Goal: Information Seeking & Learning: Learn about a topic

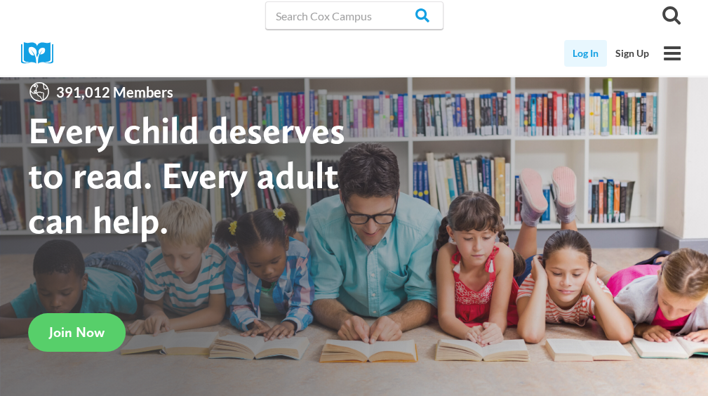
click at [588, 55] on link "Log In" at bounding box center [585, 53] width 43 height 27
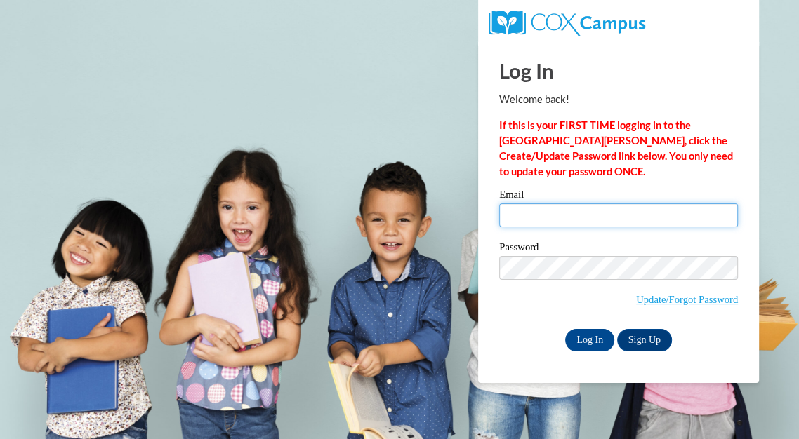
click at [570, 204] on input "Email" at bounding box center [618, 216] width 239 height 24
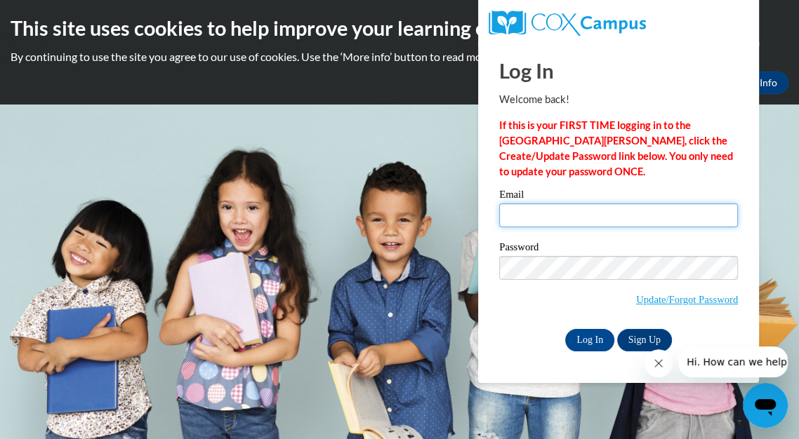
click at [552, 216] on input "Email" at bounding box center [618, 216] width 239 height 24
type input "koernerangela@aasd.k12.wi.us"
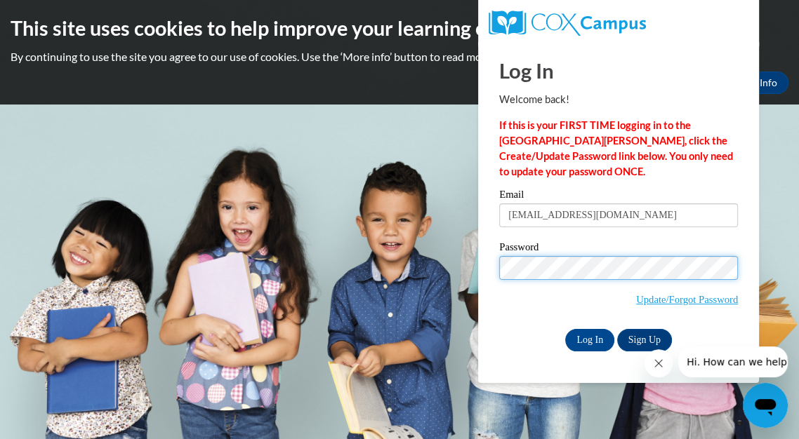
click at [565, 329] on input "Log In" at bounding box center [589, 340] width 49 height 22
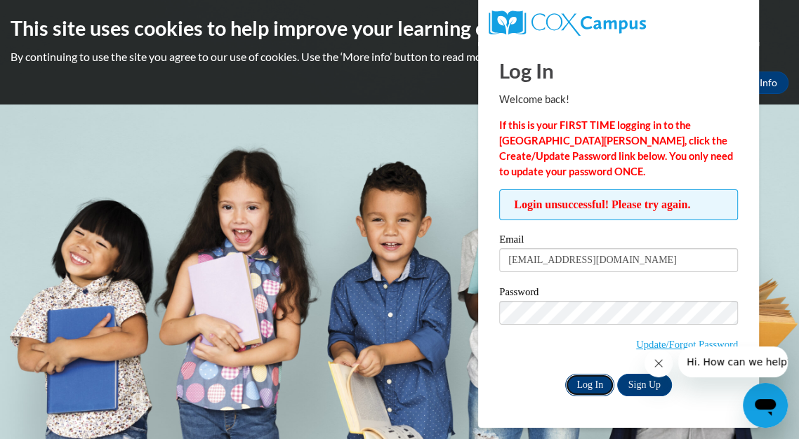
click at [594, 385] on input "Log In" at bounding box center [589, 385] width 49 height 22
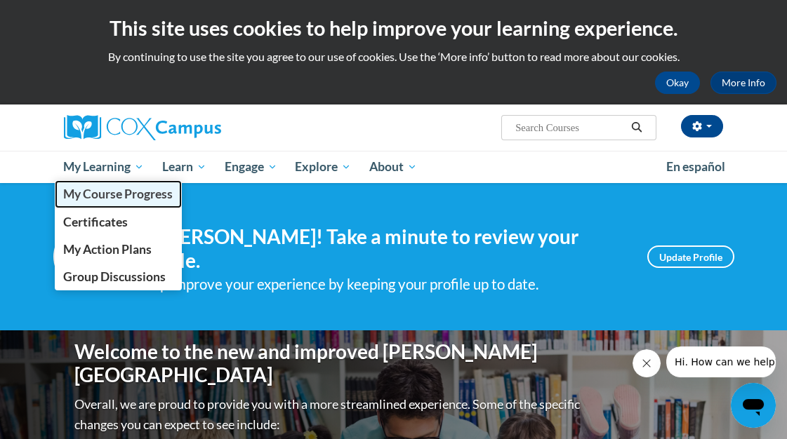
click at [122, 201] on link "My Course Progress" at bounding box center [119, 193] width 128 height 27
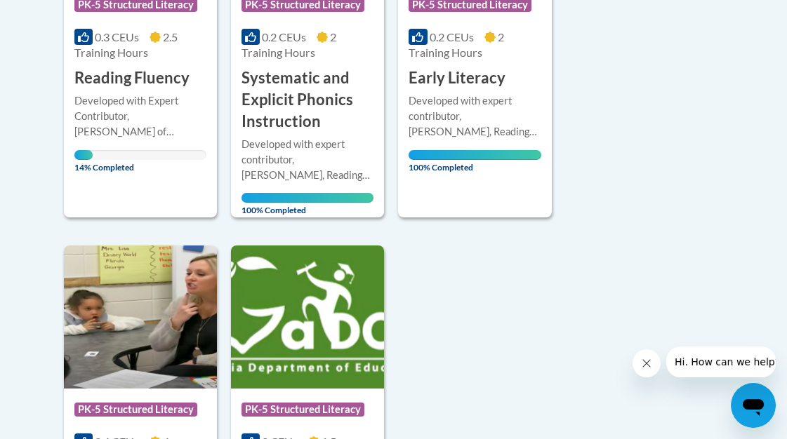
scroll to position [517, 0]
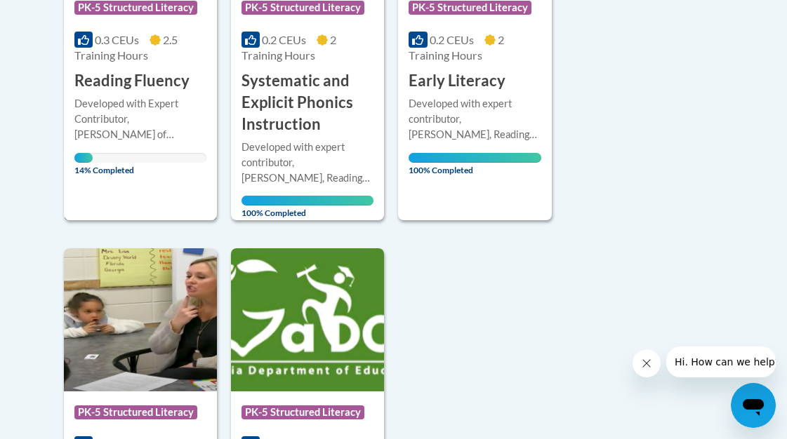
click at [185, 155] on div "14% Completed" at bounding box center [140, 158] width 132 height 10
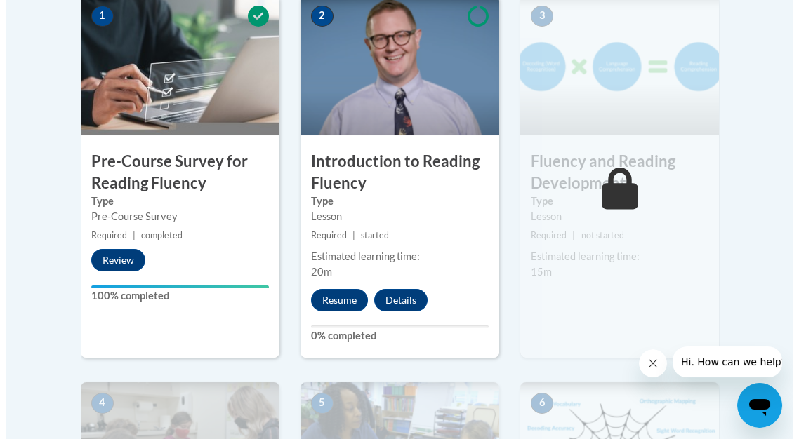
scroll to position [502, 0]
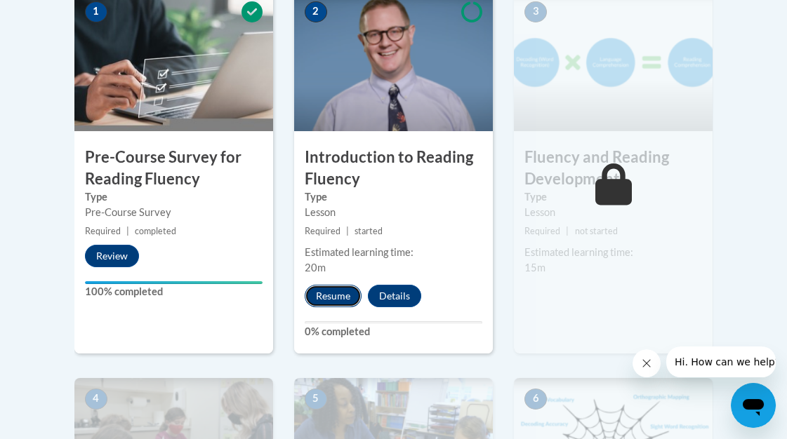
click at [328, 296] on button "Resume" at bounding box center [333, 296] width 57 height 22
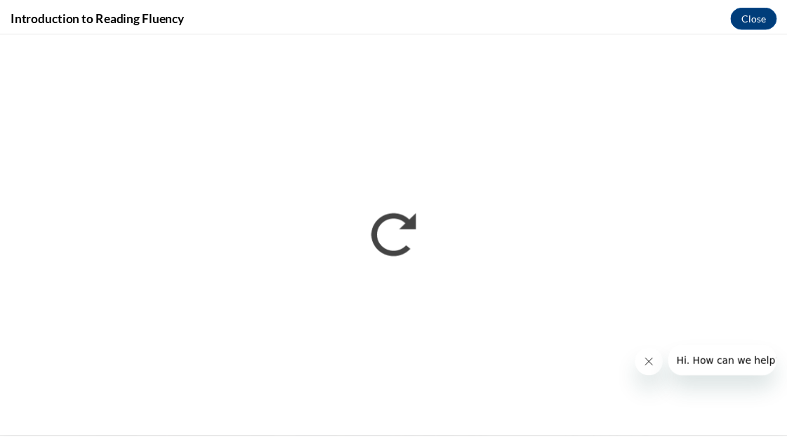
scroll to position [0, 0]
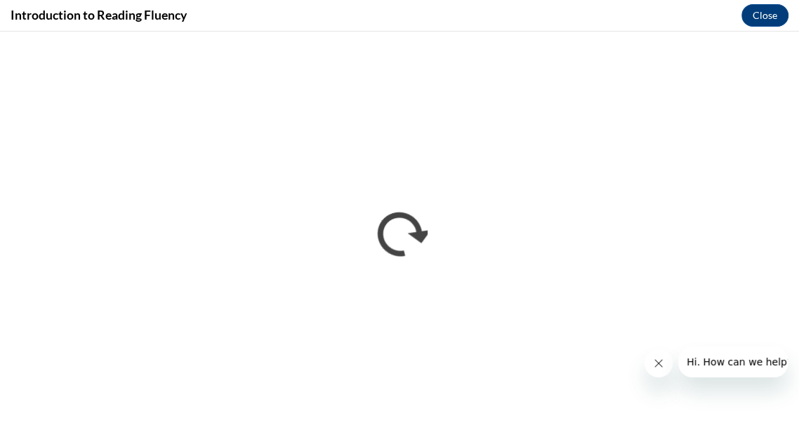
click at [665, 366] on button "Close message from company" at bounding box center [658, 364] width 28 height 28
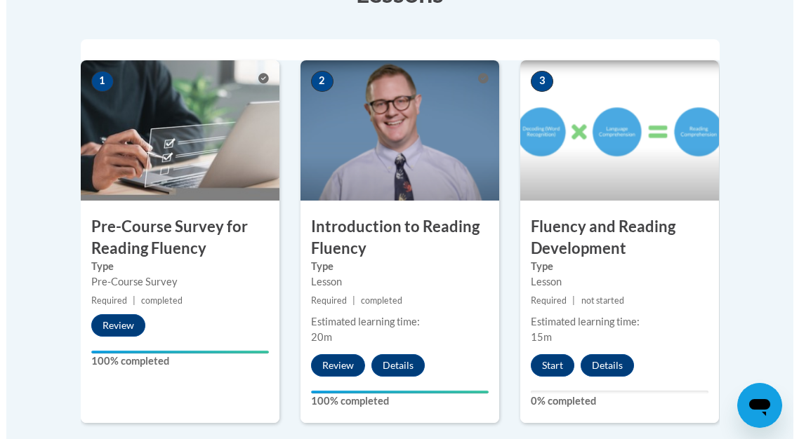
scroll to position [432, 0]
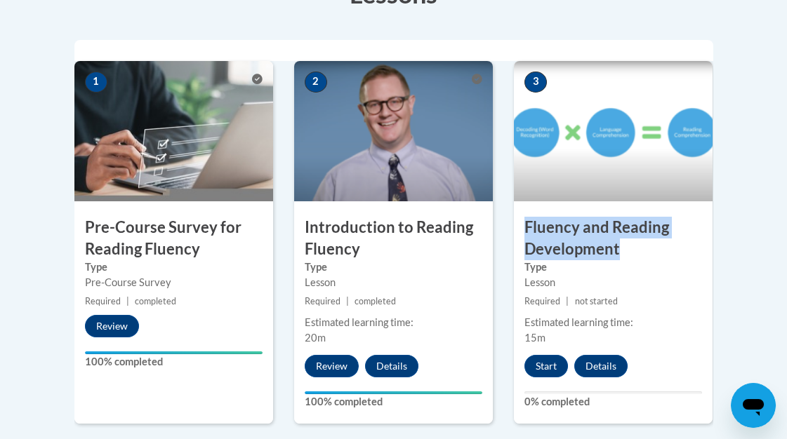
drag, startPoint x: 625, startPoint y: 253, endPoint x: 517, endPoint y: 225, distance: 111.9
click at [517, 225] on h3 "Fluency and Reading Development" at bounding box center [613, 239] width 199 height 44
copy h3 "Fluency and Reading Development"
click at [548, 364] on button "Start" at bounding box center [546, 366] width 44 height 22
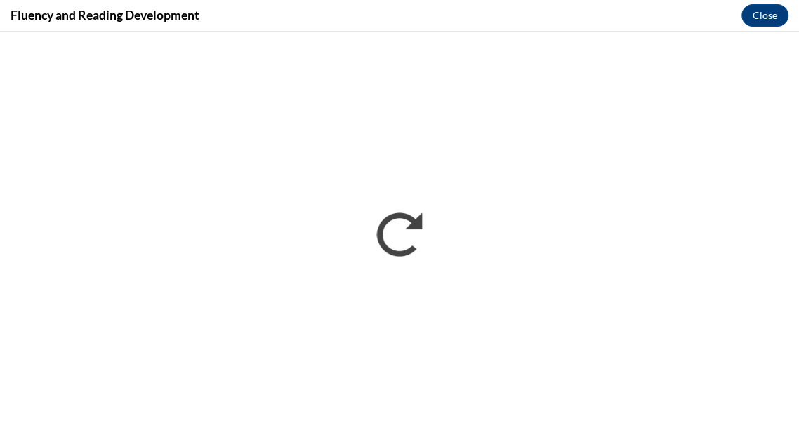
scroll to position [0, 0]
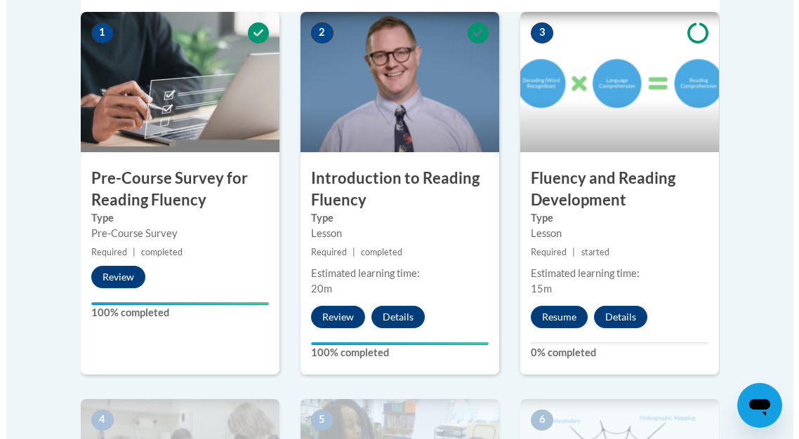
scroll to position [486, 0]
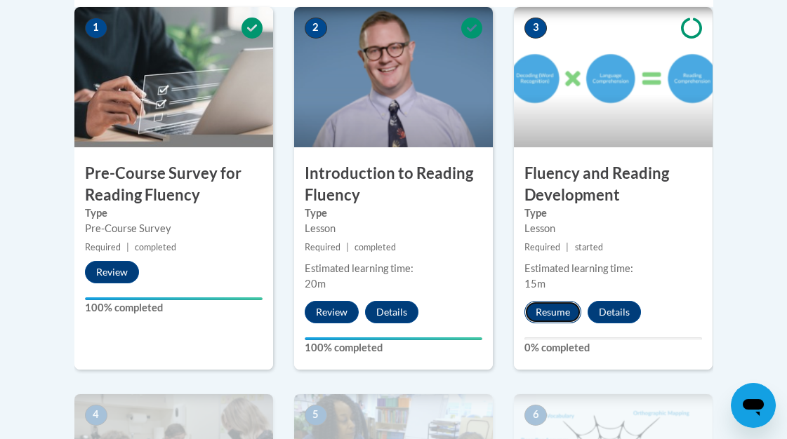
click at [560, 312] on button "Resume" at bounding box center [552, 312] width 57 height 22
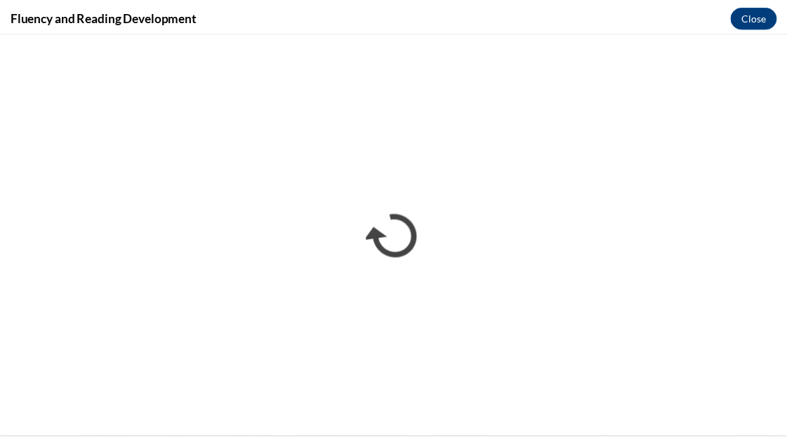
scroll to position [0, 0]
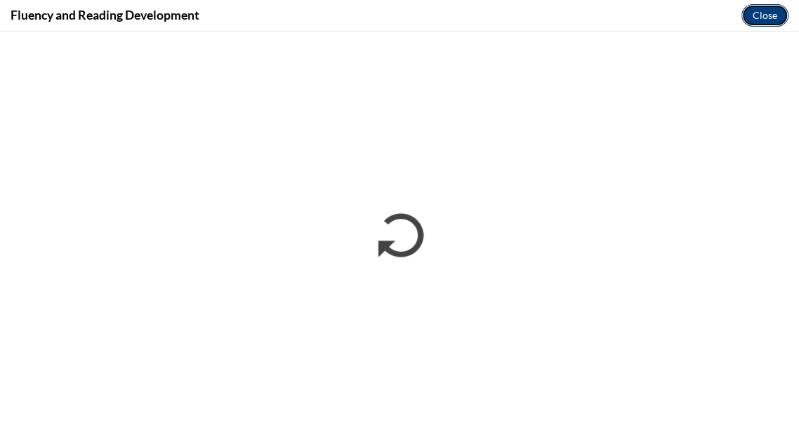
click at [760, 15] on button "Close" at bounding box center [764, 15] width 47 height 22
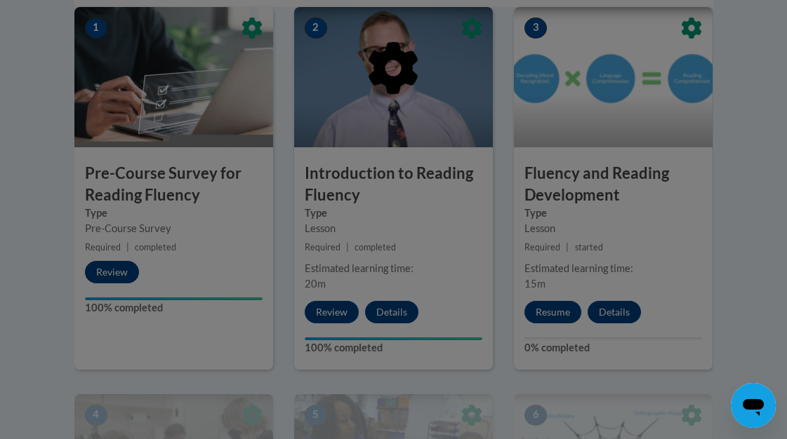
click at [434, 199] on div at bounding box center [393, 140] width 639 height 267
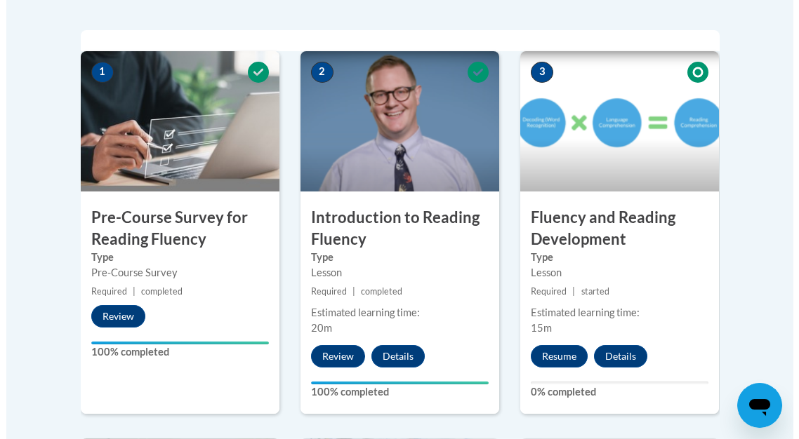
scroll to position [446, 0]
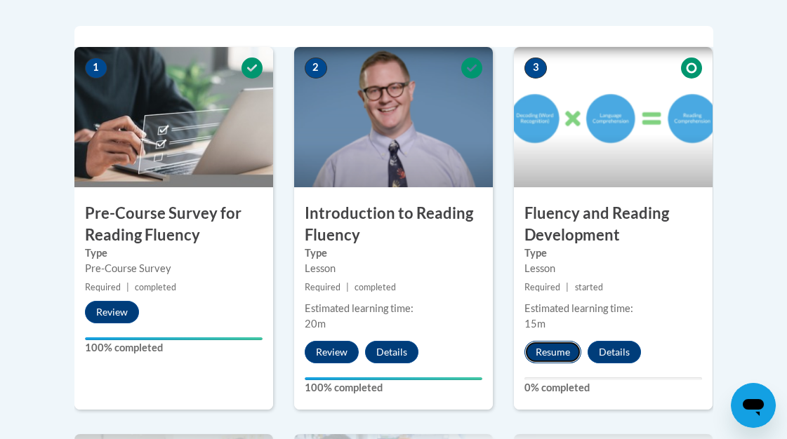
click at [554, 357] on button "Resume" at bounding box center [552, 352] width 57 height 22
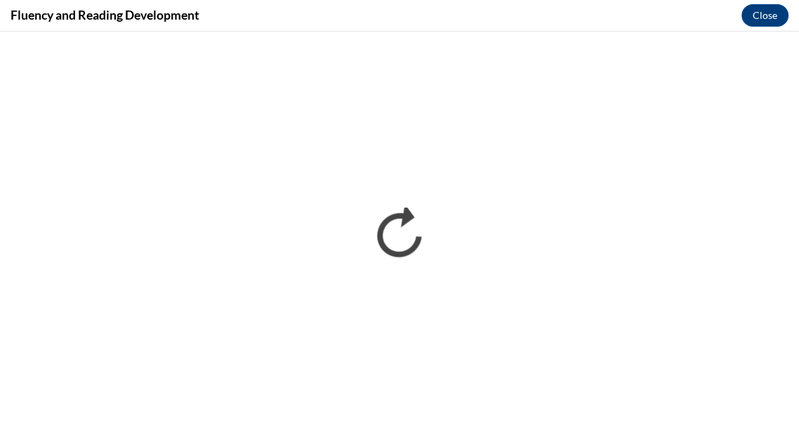
scroll to position [0, 0]
